Goal: Transaction & Acquisition: Subscribe to service/newsletter

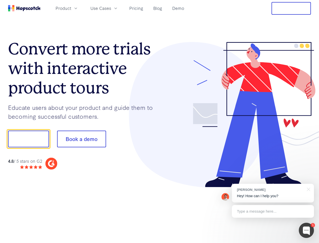
click at [160, 121] on div at bounding box center [236, 114] width 152 height 145
click at [71, 8] on span "Product" at bounding box center [64, 8] width 16 height 6
click at [111, 8] on span "Use Cases" at bounding box center [100, 8] width 21 height 6
click at [291, 8] on button "Free Trial" at bounding box center [291, 8] width 39 height 13
click at [28, 139] on button "Show me!" at bounding box center [28, 138] width 41 height 17
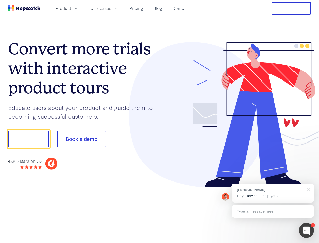
click at [81, 139] on button "Book a demo" at bounding box center [81, 138] width 49 height 17
click at [307, 230] on div at bounding box center [306, 229] width 15 height 15
click at [273, 193] on div "[PERSON_NAME] Hey! How can I help you?" at bounding box center [273, 192] width 82 height 19
click at [308, 189] on div at bounding box center [266, 138] width 95 height 169
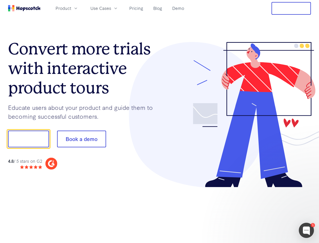
click at [273, 211] on div at bounding box center [266, 172] width 95 height 101
